Goal: Task Accomplishment & Management: Manage account settings

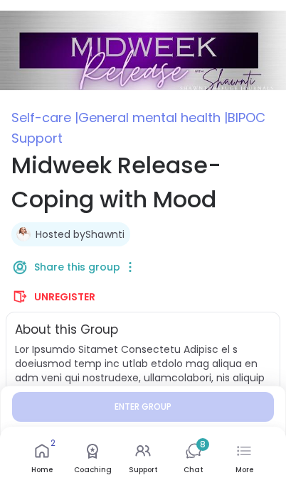
type textarea "*"
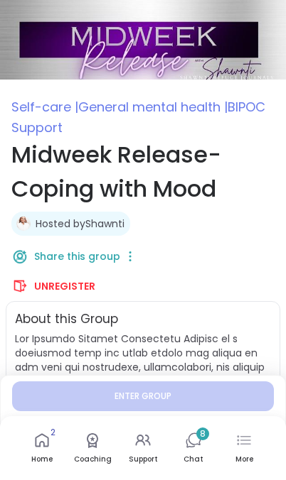
click at [69, 288] on span "Unregister" at bounding box center [64, 286] width 61 height 14
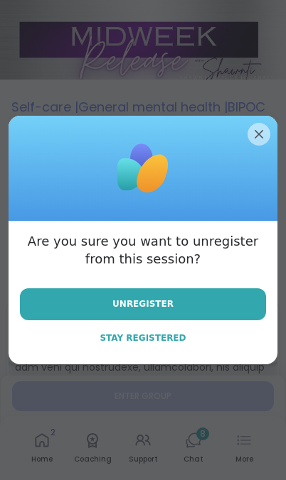
click at [173, 299] on button "Unregister" at bounding box center [143, 305] width 246 height 32
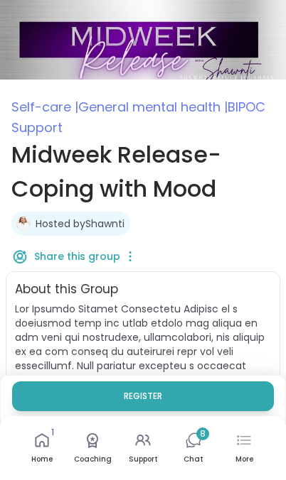
click at [200, 439] on span "8" at bounding box center [203, 435] width 6 height 12
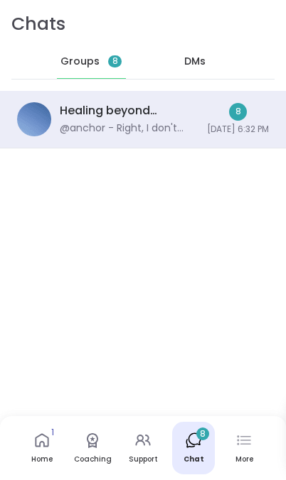
scroll to position [7442, 0]
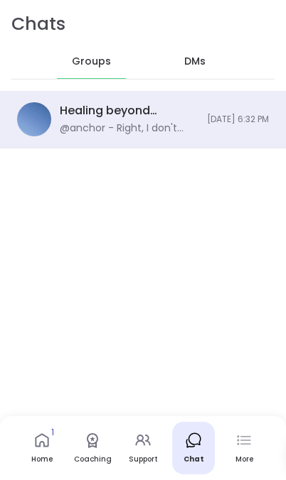
click at [81, 111] on div "Healing beyond Religion, [DATE]" at bounding box center [129, 111] width 139 height 16
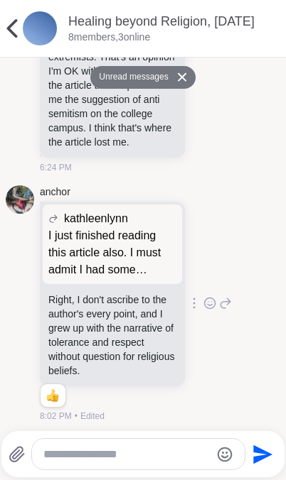
scroll to position [6371, 0]
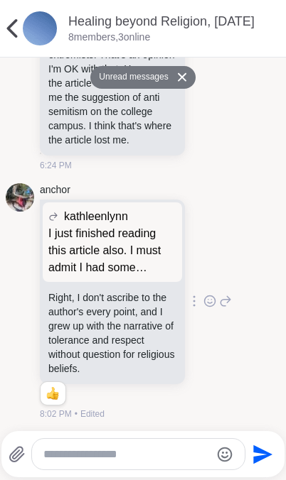
click at [5, 21] on icon at bounding box center [12, 28] width 28 height 28
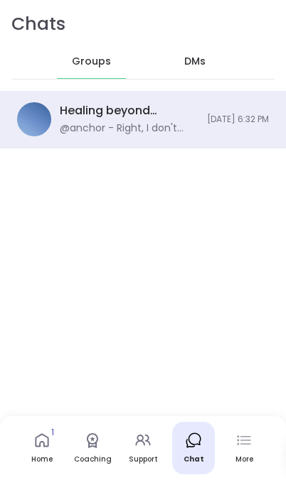
click at [41, 444] on icon at bounding box center [41, 440] width 17 height 17
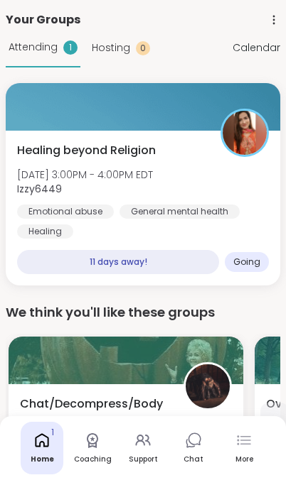
click at [195, 440] on icon at bounding box center [193, 440] width 17 height 17
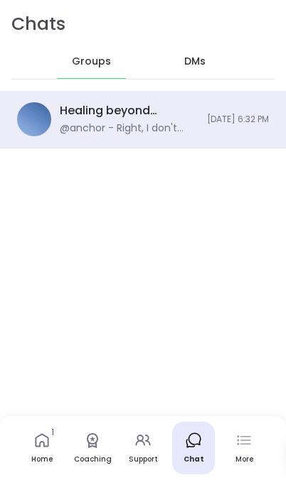
scroll to position [7577, 0]
click at [39, 446] on icon at bounding box center [42, 441] width 14 height 14
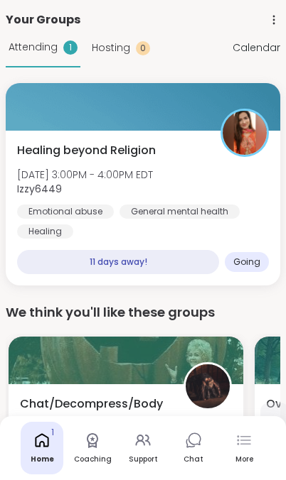
click at [112, 47] on span "Hosting" at bounding box center [111, 48] width 38 height 15
